Goal: Check status: Check status

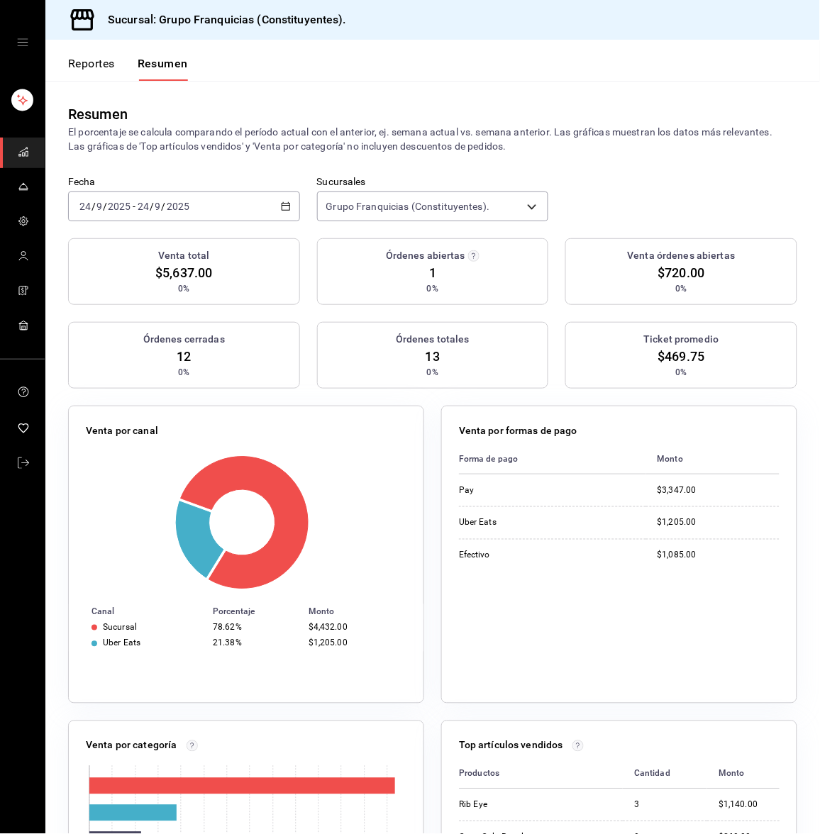
click at [212, 197] on div "[DATE] [DATE] - [DATE] [DATE]" at bounding box center [184, 207] width 232 height 30
click at [137, 245] on span "Hoy" at bounding box center [135, 249] width 110 height 15
click at [87, 66] on button "Reportes" at bounding box center [91, 69] width 47 height 24
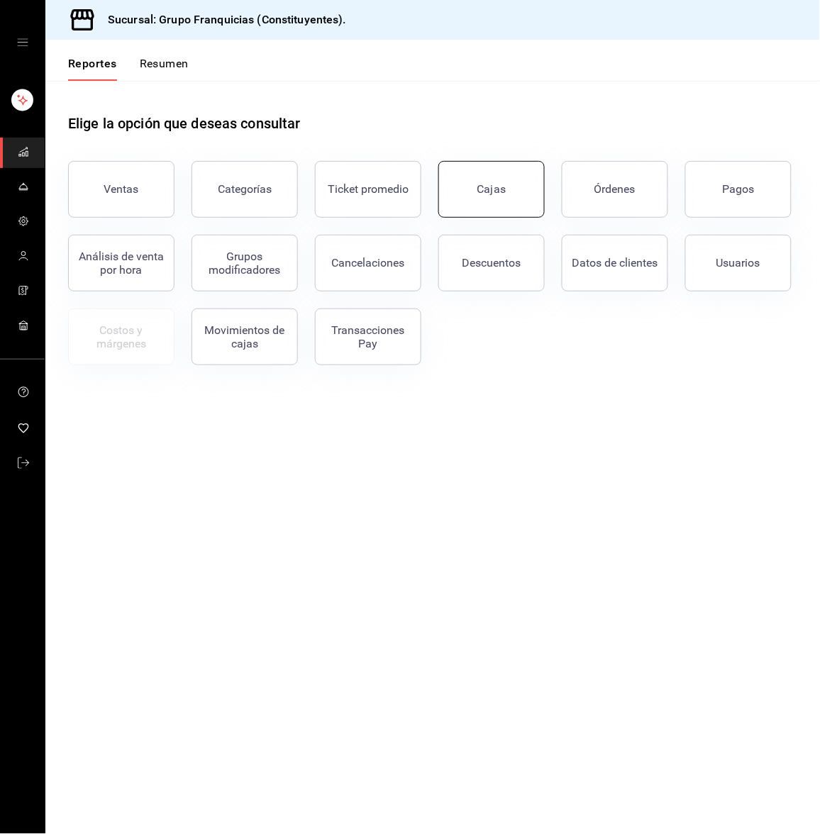
click at [473, 172] on link "Cajas" at bounding box center [491, 189] width 106 height 57
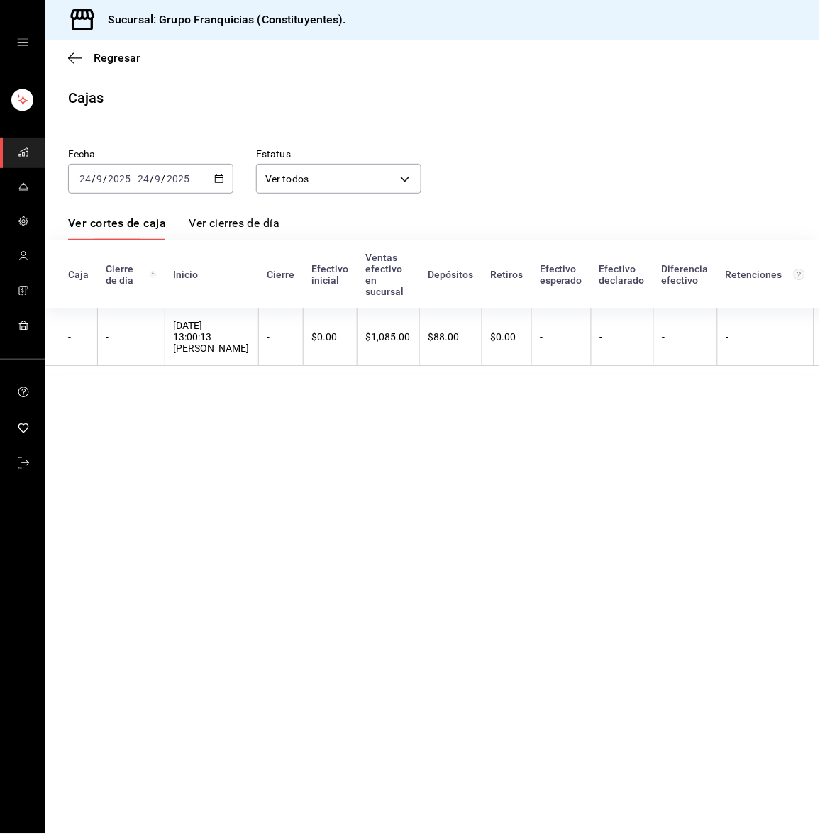
click at [169, 170] on div "[DATE] [DATE] - [DATE] [DATE]" at bounding box center [150, 179] width 165 height 30
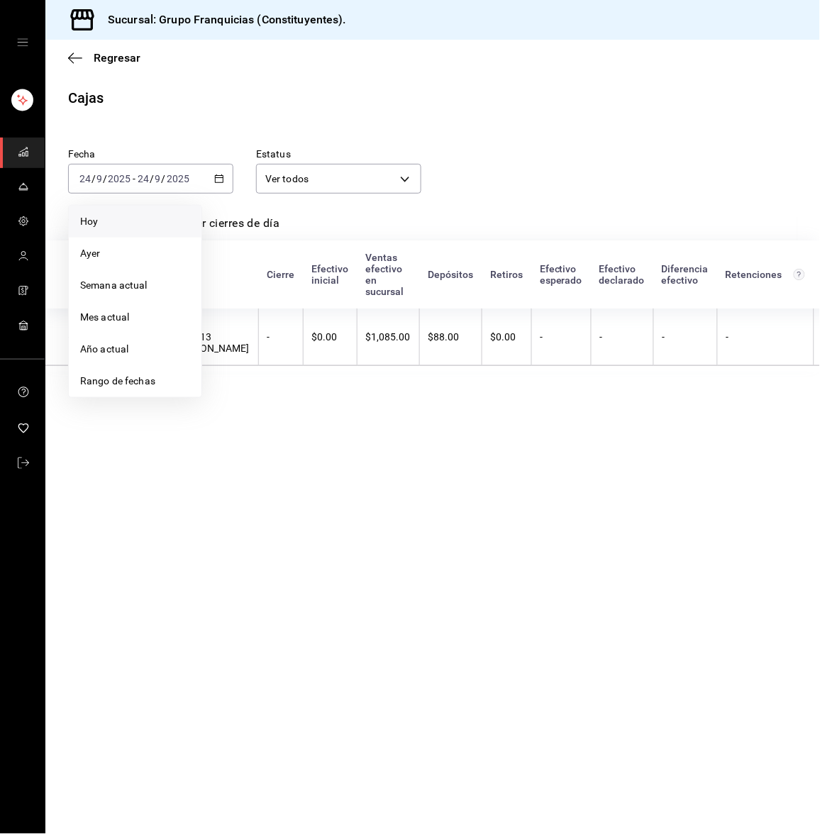
click at [140, 211] on li "Hoy" at bounding box center [135, 222] width 133 height 32
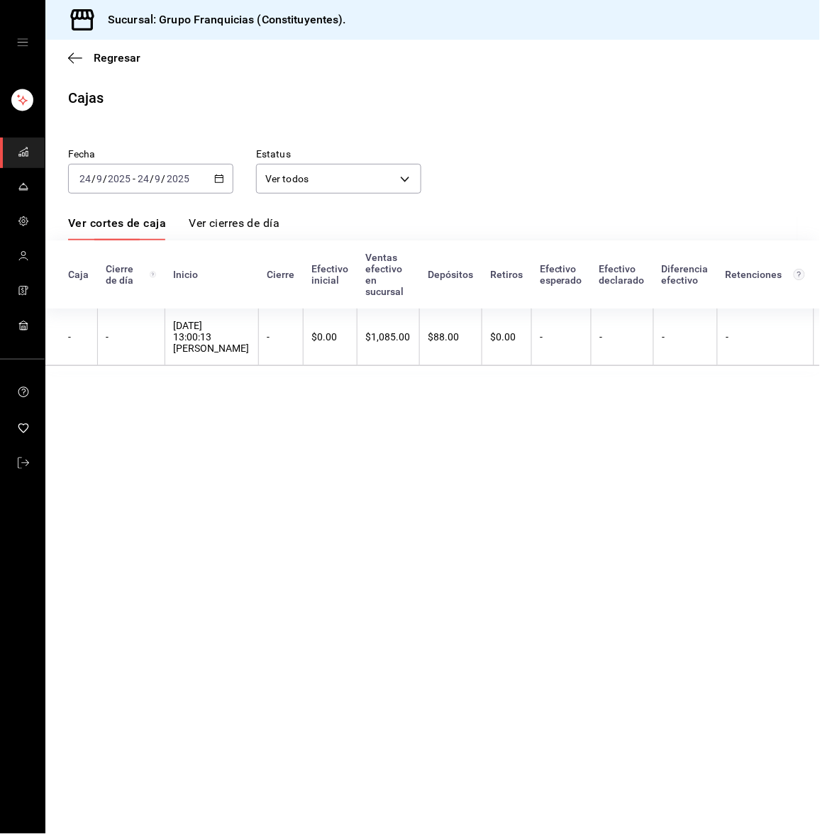
click at [147, 174] on input "24" at bounding box center [143, 178] width 13 height 11
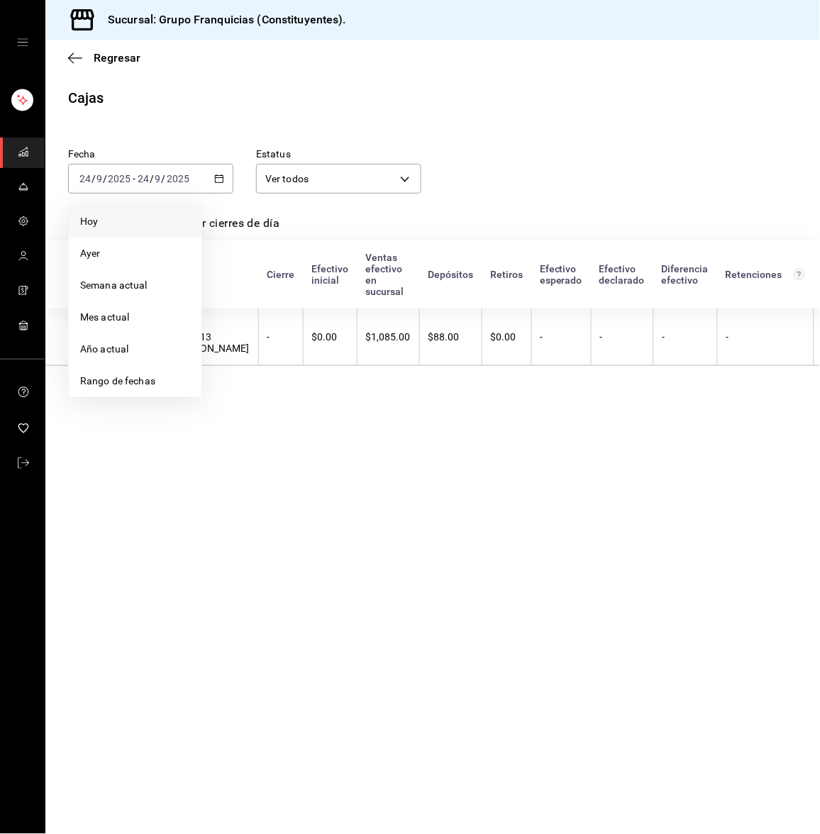
click at [125, 212] on li "Hoy" at bounding box center [135, 222] width 133 height 32
